Goal: Transaction & Acquisition: Purchase product/service

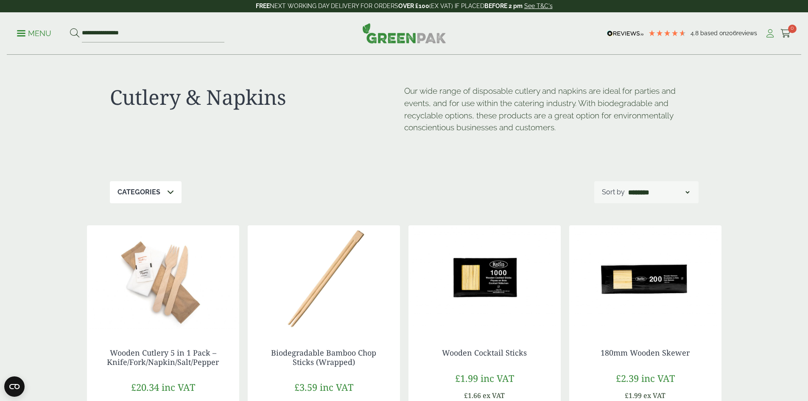
click at [769, 39] on link "My Account" at bounding box center [770, 33] width 11 height 13
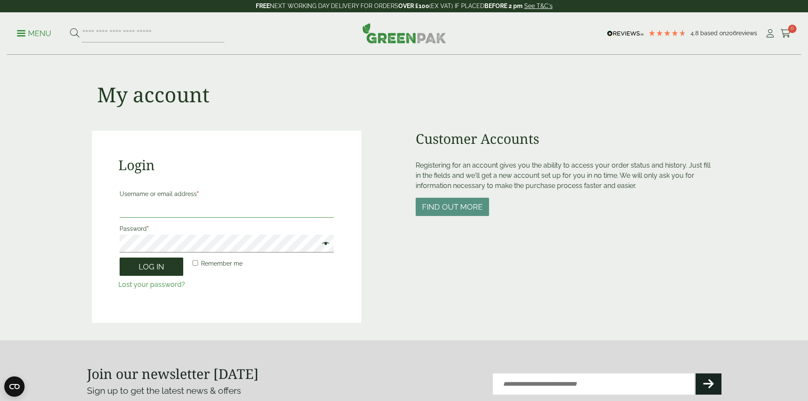
type input "**********"
click at [160, 263] on button "Log in" at bounding box center [152, 267] width 64 height 18
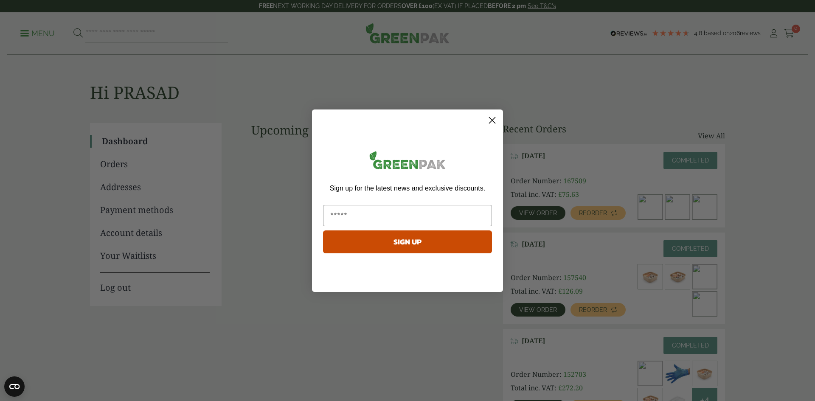
click at [493, 123] on circle "Close dialog" at bounding box center [492, 120] width 14 height 14
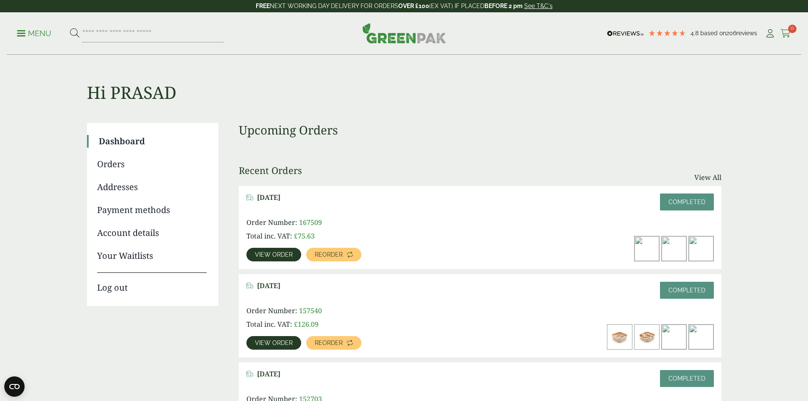
click at [785, 31] on icon at bounding box center [786, 33] width 11 height 8
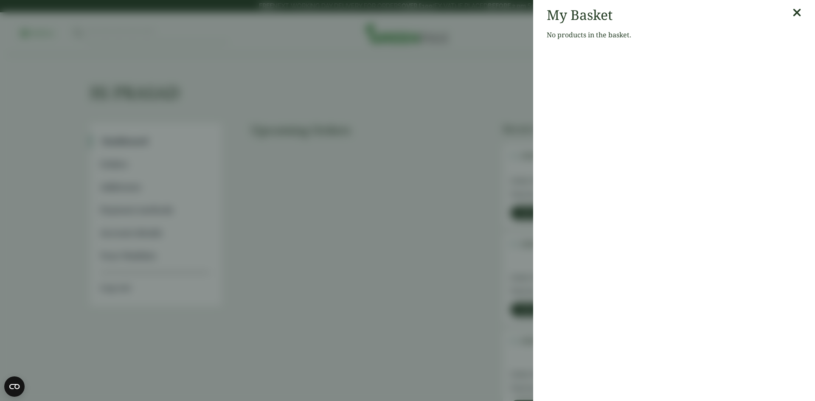
click at [797, 15] on div "My Basket No products in the basket." at bounding box center [674, 26] width 282 height 53
click at [792, 15] on icon at bounding box center [796, 13] width 9 height 12
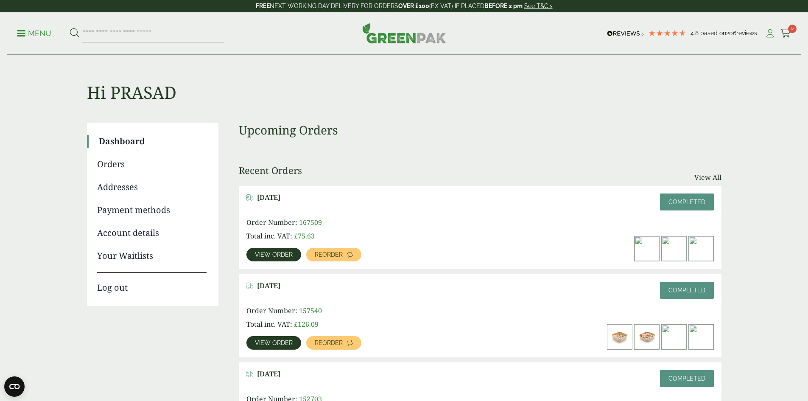
drag, startPoint x: 772, startPoint y: 36, endPoint x: 768, endPoint y: 36, distance: 4.3
click at [771, 36] on icon at bounding box center [770, 33] width 11 height 8
click at [26, 31] on link "Menu" at bounding box center [34, 32] width 34 height 8
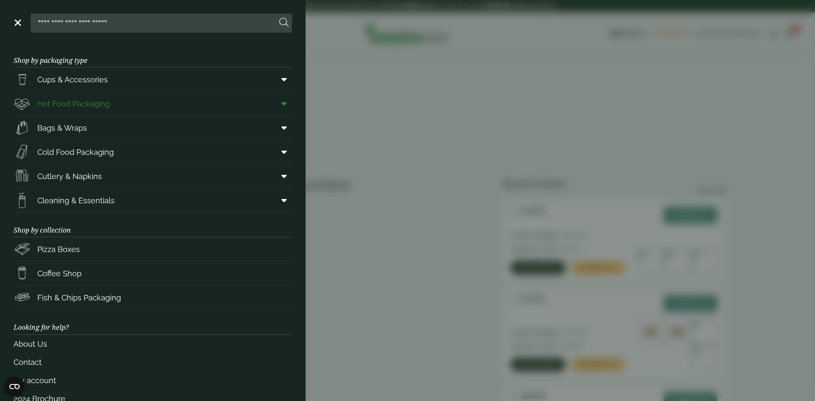
click at [105, 112] on span "Hot Food Packaging" at bounding box center [62, 103] width 96 height 17
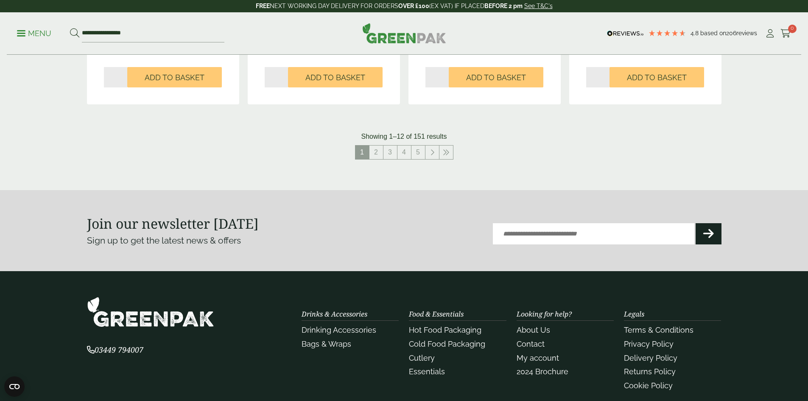
scroll to position [1019, 0]
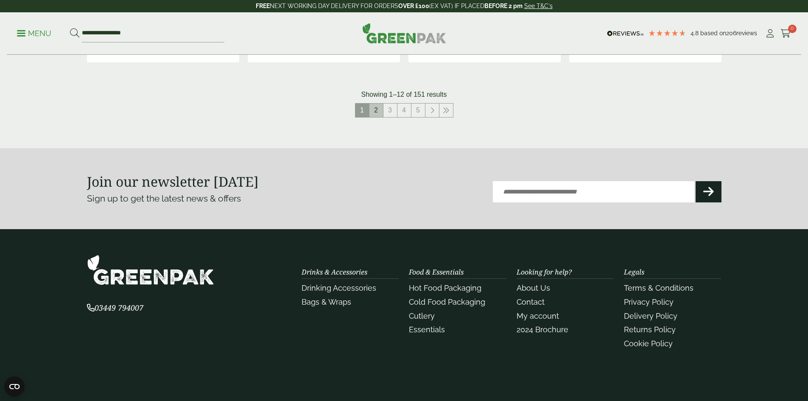
click at [376, 112] on link "2" at bounding box center [377, 111] width 14 height 14
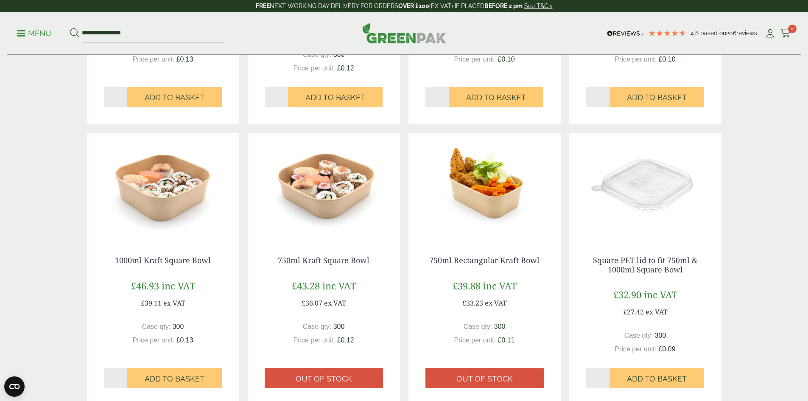
scroll to position [382, 0]
